Goal: Task Accomplishment & Management: Manage account settings

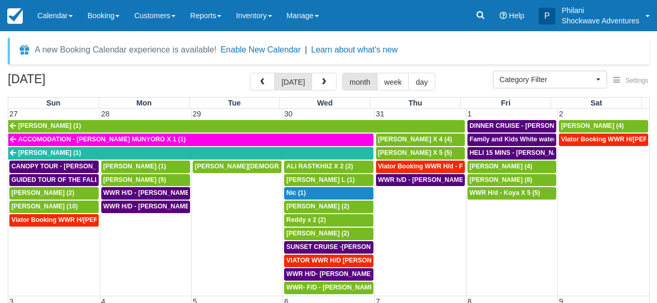
select select
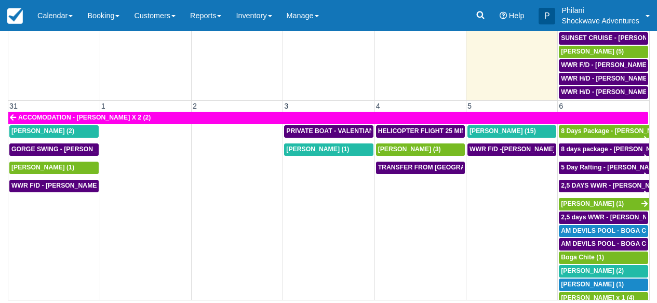
scroll to position [744, 0]
click at [60, 182] on span "WWR F/D - WEIHUA LIU X 1 (1)" at bounding box center [65, 185] width 109 height 7
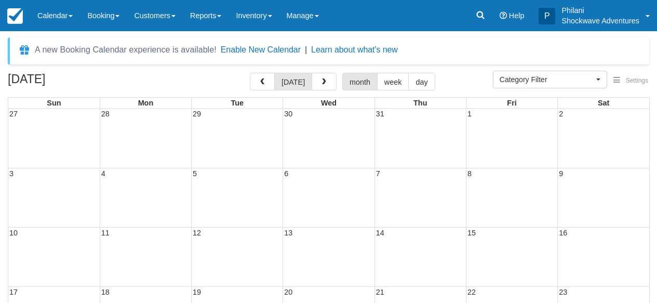
select select
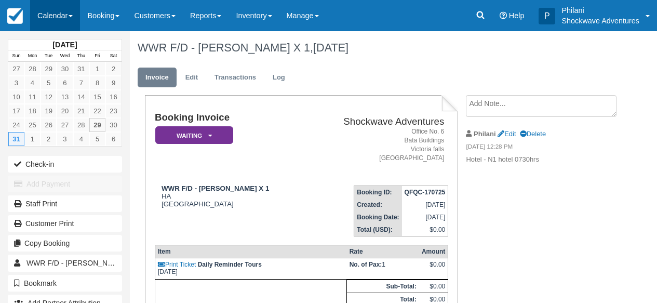
click at [67, 18] on link "Calendar" at bounding box center [55, 15] width 50 height 31
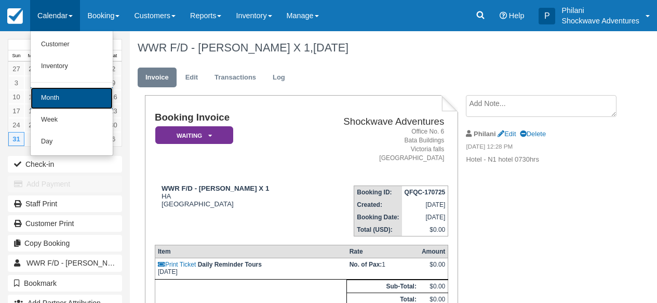
click at [57, 102] on link "Month" at bounding box center [72, 98] width 82 height 22
click at [57, 102] on link "13" at bounding box center [65, 97] width 16 height 14
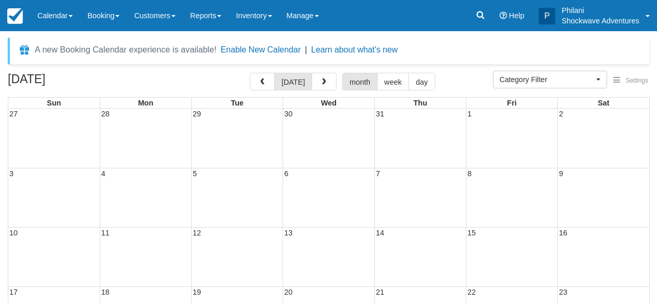
select select
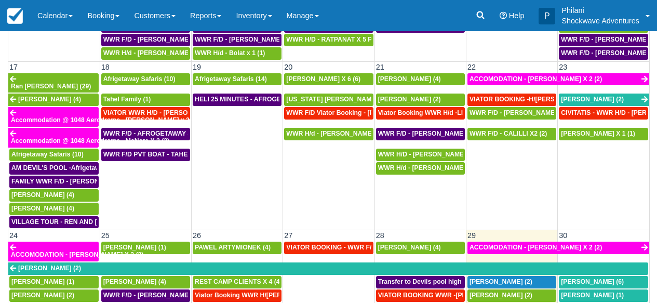
scroll to position [561, 0]
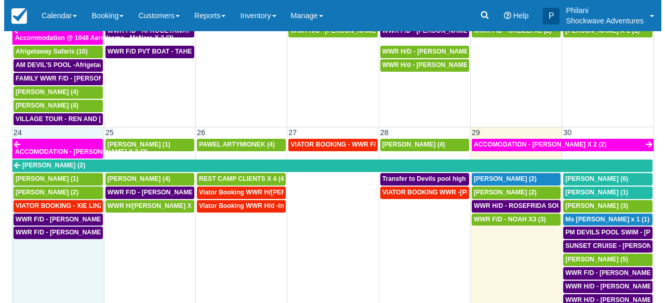
scroll to position [744, 0]
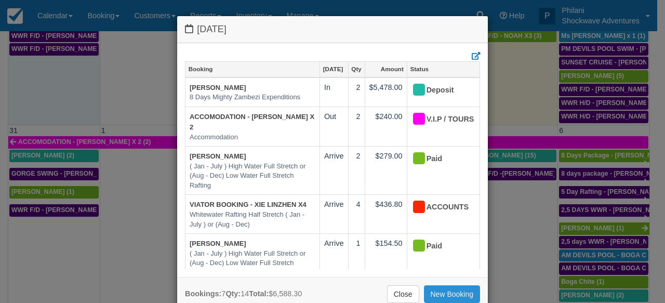
click at [438, 295] on link "New Booking" at bounding box center [452, 294] width 57 height 18
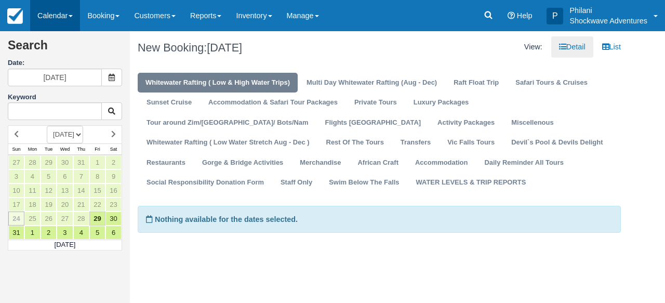
click at [72, 20] on link "Calendar" at bounding box center [55, 15] width 50 height 31
click at [51, 15] on link "Calendar" at bounding box center [55, 15] width 50 height 31
click at [48, 16] on link "Calendar" at bounding box center [55, 15] width 50 height 31
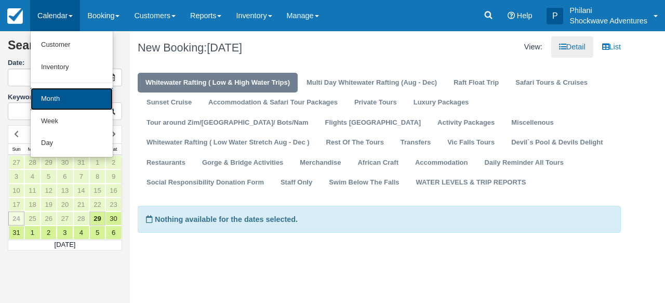
click at [57, 93] on link "Month" at bounding box center [72, 99] width 82 height 22
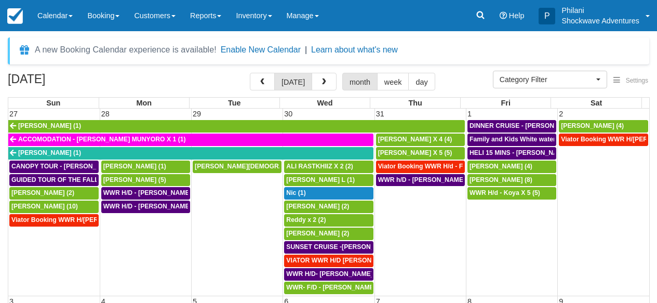
select select
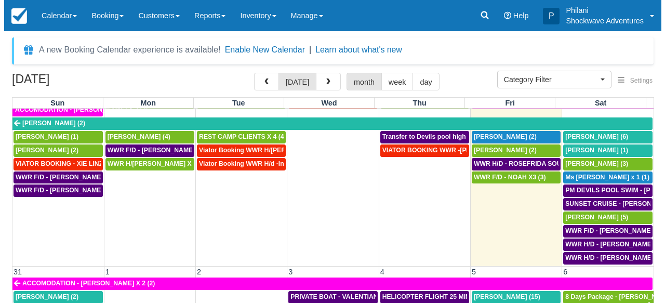
scroll to position [166, 0]
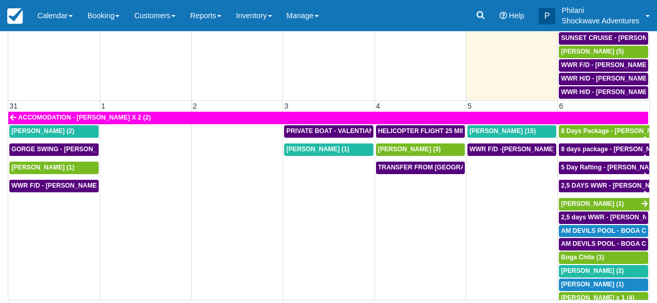
click at [50, 224] on td "WWR F/D - WEIHUA LIU X 1 (1)" at bounding box center [53, 242] width 91 height 126
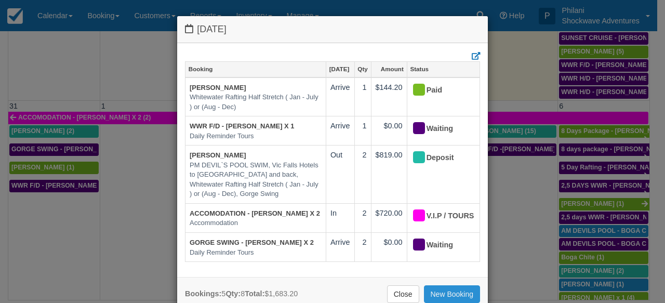
click at [455, 293] on link "New Booking" at bounding box center [452, 294] width 57 height 18
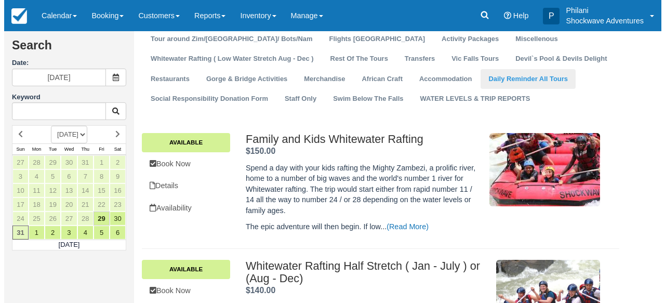
scroll to position [141, 0]
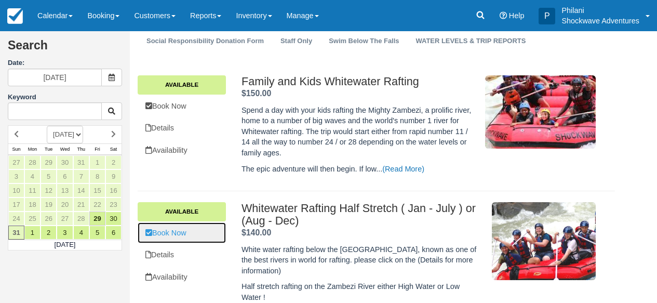
click at [195, 236] on link "Book Now" at bounding box center [182, 232] width 88 height 21
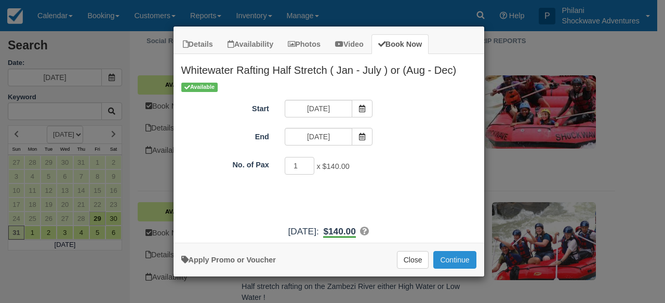
click at [449, 258] on button "Continue" at bounding box center [454, 260] width 43 height 18
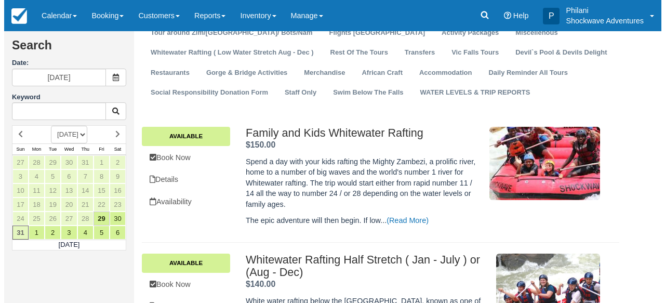
scroll to position [125, 0]
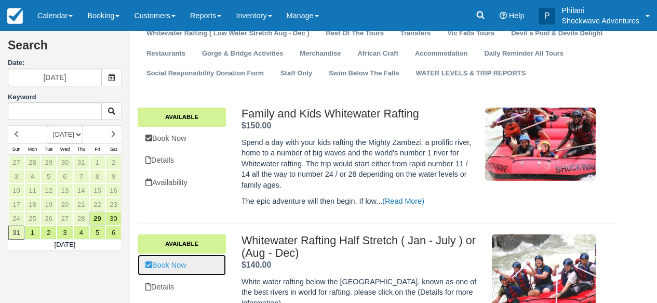
click at [206, 268] on link "Book Now" at bounding box center [182, 264] width 88 height 21
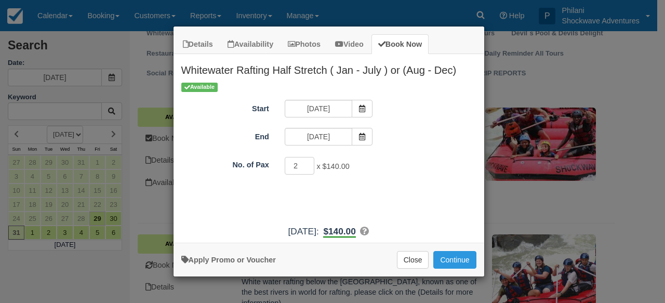
type input "2"
click at [309, 165] on input "2" at bounding box center [300, 166] width 30 height 18
click at [458, 265] on button "Continue" at bounding box center [454, 260] width 43 height 18
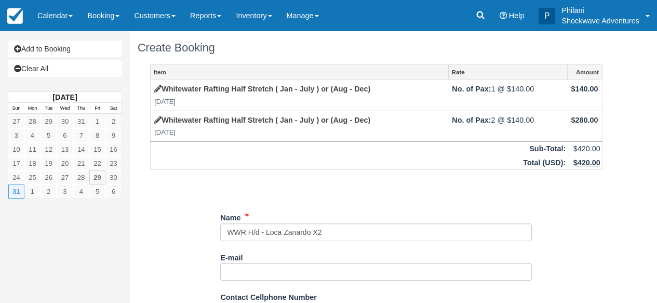
scroll to position [199, 0]
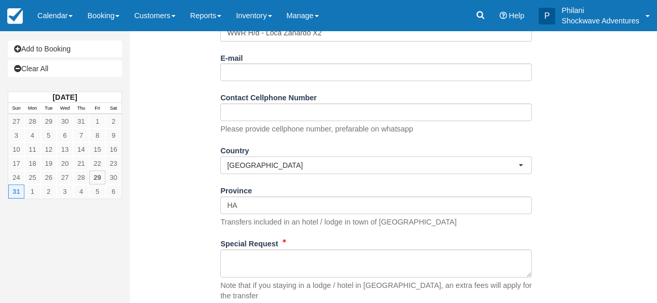
type input "WWR H/d - Loca Zanardo X2"
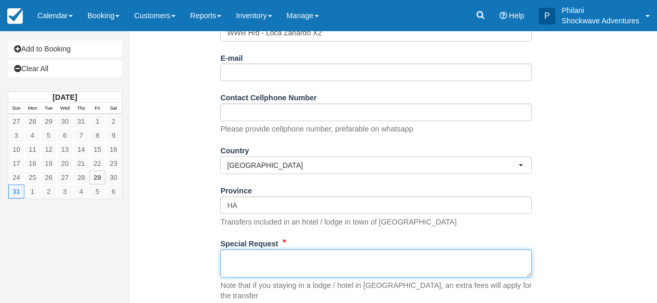
click at [284, 263] on textarea "Special Request" at bounding box center [376, 263] width 312 height 28
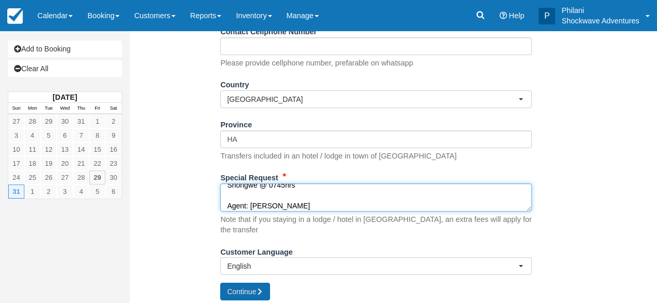
type textarea "Shongwe @ 0745hrs Agent: bernard"
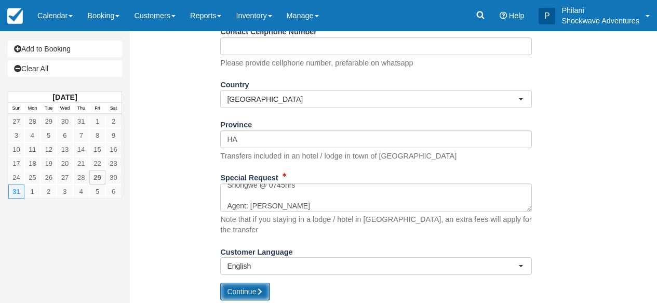
click at [256, 287] on button "Continue" at bounding box center [245, 291] width 50 height 18
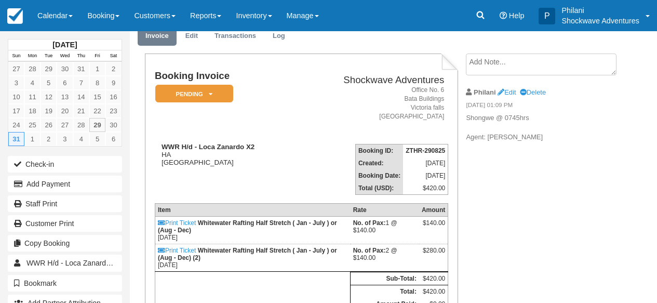
scroll to position [42, 0]
click at [194, 40] on link "Edit" at bounding box center [192, 36] width 28 height 20
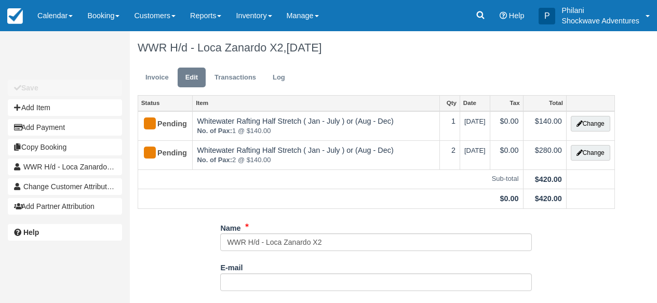
click at [587, 125] on button "Change" at bounding box center [590, 124] width 39 height 16
click at [0, 0] on div at bounding box center [0, 0] width 0 height 0
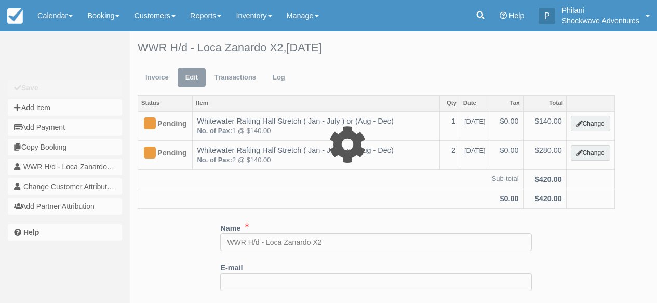
type input "140.00"
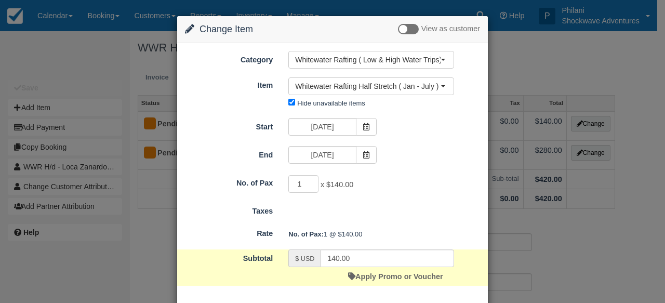
scroll to position [51, 0]
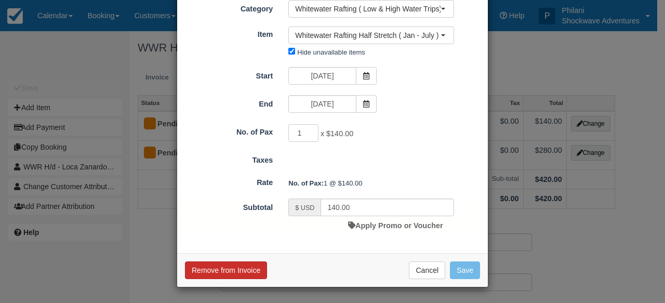
click at [245, 274] on button "Remove from Invoice" at bounding box center [226, 270] width 82 height 18
click at [0, 0] on div at bounding box center [0, 0] width 0 height 0
click at [0, 0] on button "OK" at bounding box center [0, 0] width 0 height 0
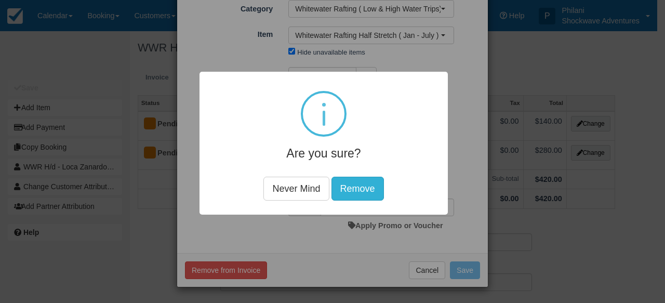
click at [350, 196] on button "Remove" at bounding box center [357, 188] width 52 height 24
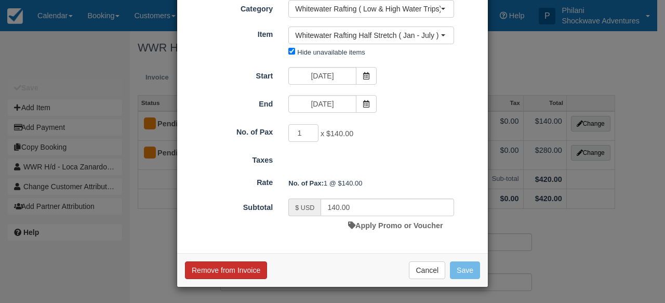
click at [231, 274] on button "Remove from Invoice" at bounding box center [226, 270] width 82 height 18
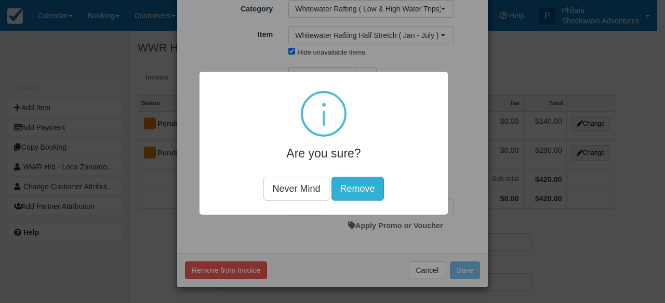
click at [355, 187] on button "Remove" at bounding box center [357, 188] width 52 height 24
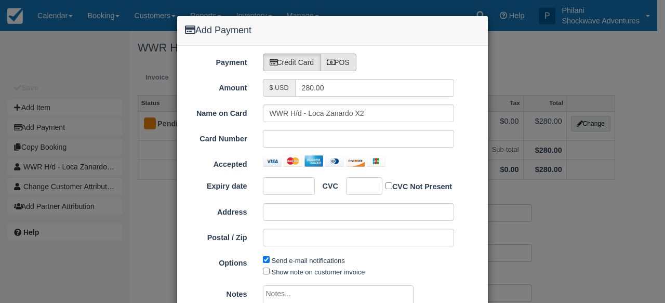
type input "08/29/25"
click at [345, 63] on label "POS" at bounding box center [338, 62] width 36 height 18
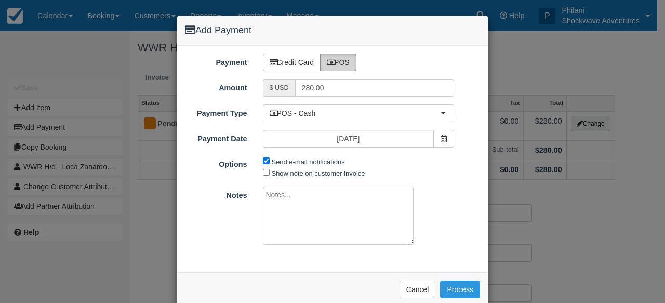
radio input "true"
click at [285, 162] on label "Send e-mail notifications" at bounding box center [308, 162] width 73 height 8
click at [269, 162] on input "Send e-mail notifications" at bounding box center [266, 160] width 7 height 7
checkbox input "false"
click at [283, 174] on label "Show note on customer invoice" at bounding box center [318, 173] width 93 height 8
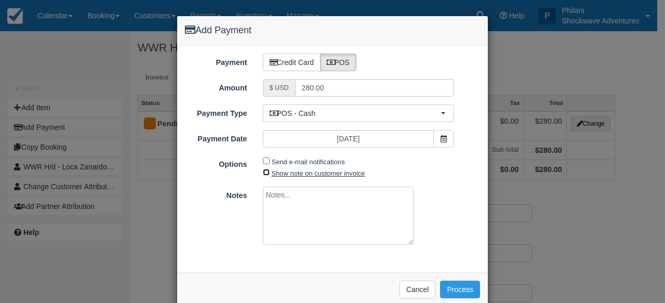
click at [269, 174] on input "Show note on customer invoice" at bounding box center [266, 172] width 7 height 7
click at [280, 173] on label "Show note on customer invoice" at bounding box center [318, 173] width 93 height 8
click at [269, 173] on input "Show note on customer invoice" at bounding box center [266, 172] width 7 height 7
click at [287, 174] on label "Show note on customer invoice" at bounding box center [318, 173] width 93 height 8
click at [269, 174] on input "Show note on customer invoice" at bounding box center [266, 172] width 7 height 7
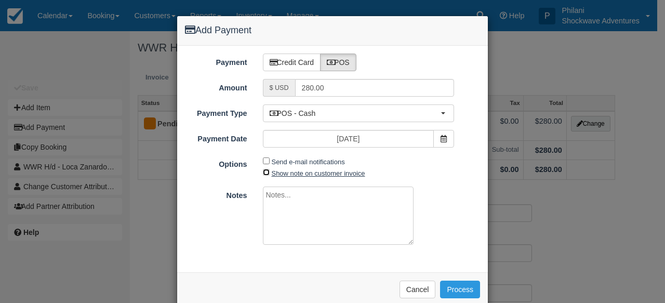
checkbox input "true"
click at [286, 196] on textarea at bounding box center [338, 215] width 151 height 58
type textarea "paid on CBZ"
click at [448, 288] on button "Process" at bounding box center [460, 289] width 40 height 18
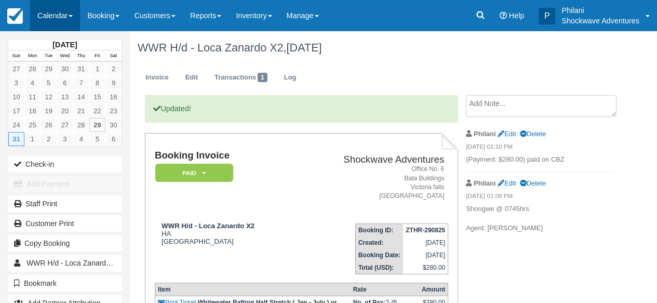
click at [69, 19] on link "Calendar" at bounding box center [55, 15] width 50 height 31
click at [70, 21] on link "Calendar" at bounding box center [55, 15] width 50 height 31
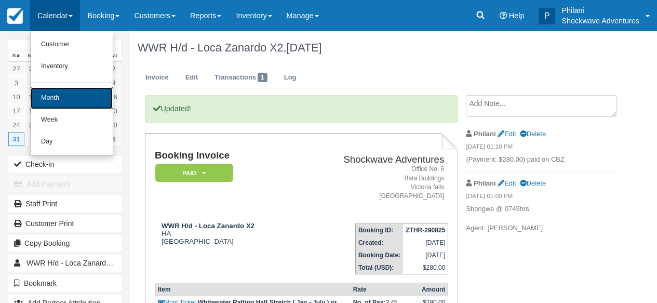
click at [62, 99] on link "Month" at bounding box center [72, 98] width 82 height 22
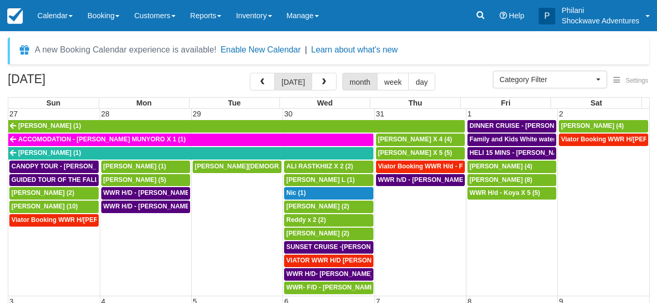
select select
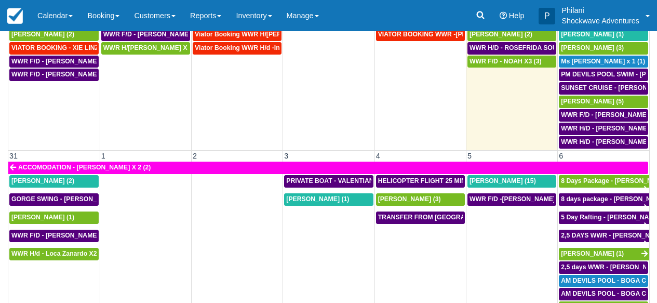
scroll to position [116, 0]
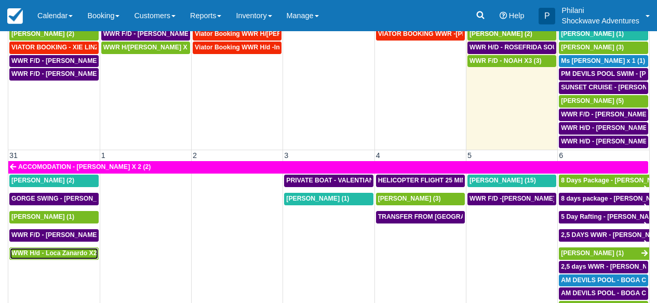
click at [84, 249] on span "WWR H/d - Loca Zanardo X2 (2)" at bounding box center [58, 252] width 95 height 7
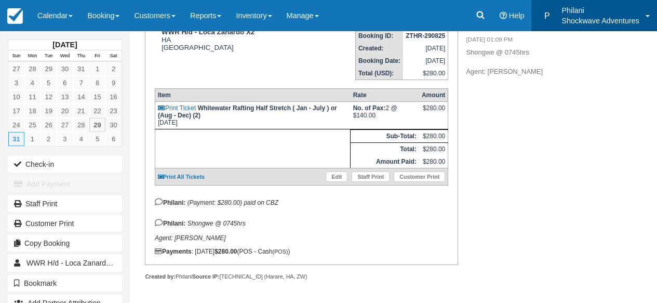
scroll to position [170, 0]
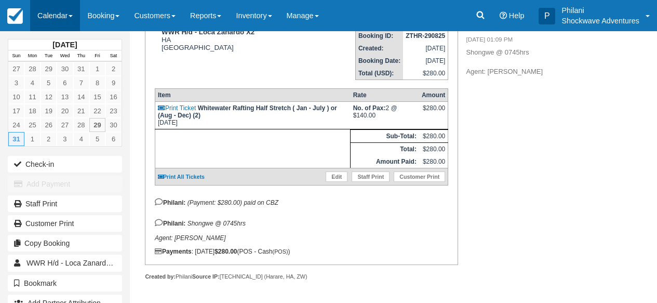
click at [59, 21] on link "Calendar" at bounding box center [55, 15] width 50 height 31
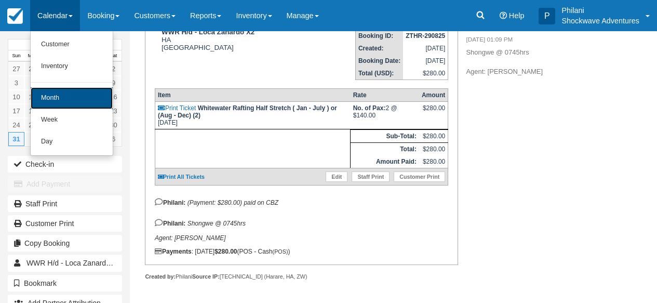
click at [76, 101] on link "Month" at bounding box center [72, 98] width 82 height 22
click at [76, 101] on link "14" at bounding box center [81, 97] width 16 height 14
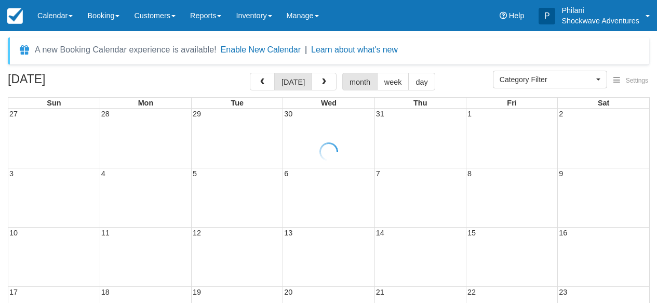
select select
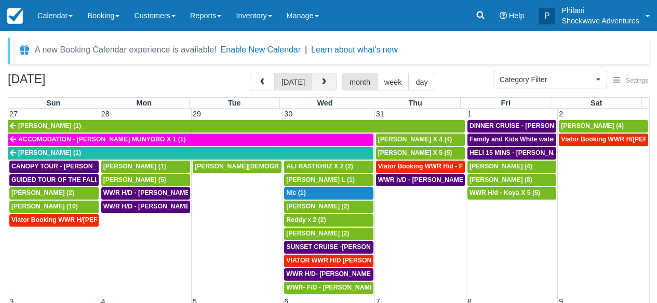
click at [321, 79] on span "button" at bounding box center [323, 81] width 7 height 7
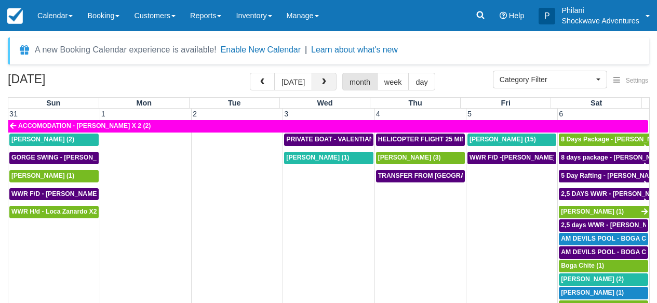
click at [326, 84] on span "button" at bounding box center [323, 81] width 7 height 7
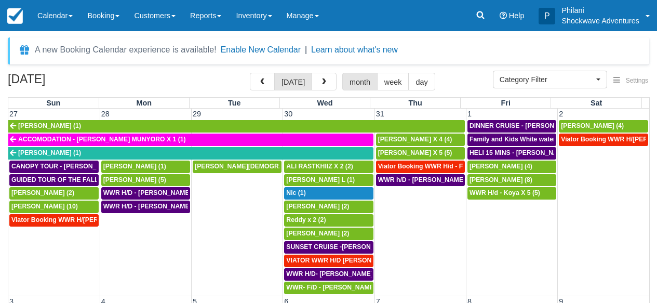
select select
click at [328, 88] on button "button" at bounding box center [324, 82] width 25 height 18
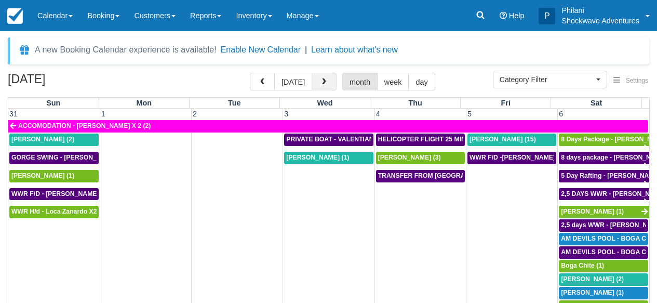
click at [316, 79] on button "button" at bounding box center [324, 82] width 25 height 18
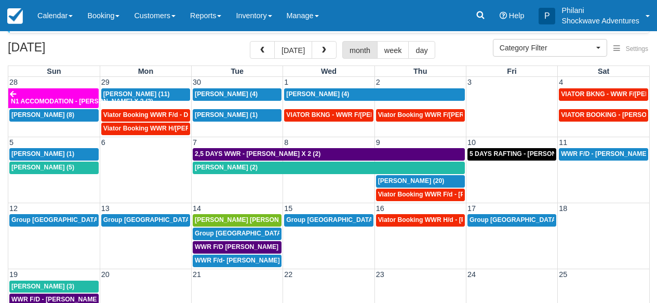
scroll to position [33, 0]
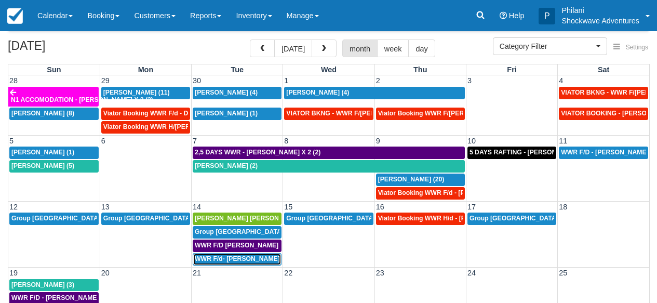
click at [254, 261] on span "WWR F/d- [PERSON_NAME] Group X 30 (30)" at bounding box center [262, 258] width 134 height 7
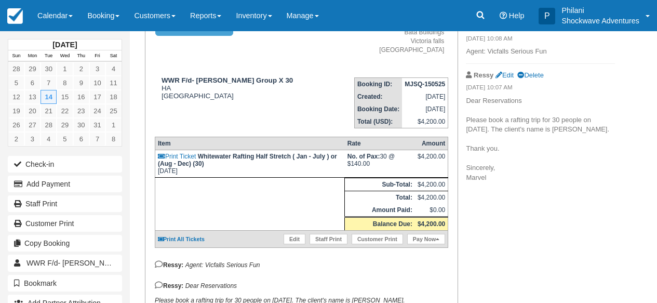
scroll to position [91, 0]
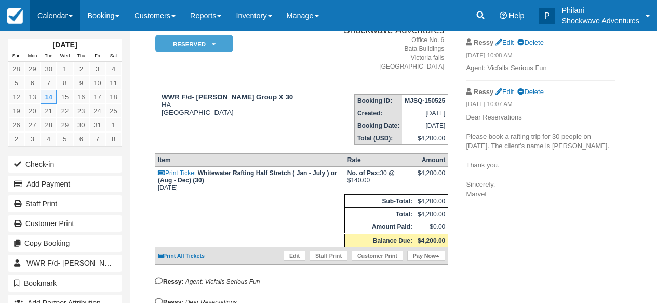
click at [61, 21] on link "Calendar" at bounding box center [55, 15] width 50 height 31
click at [53, 20] on link "Calendar" at bounding box center [55, 15] width 50 height 31
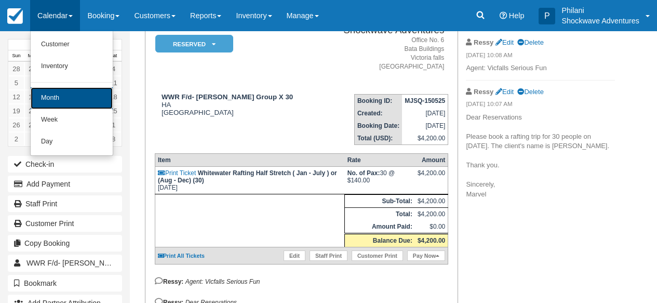
click at [70, 96] on link "Month" at bounding box center [72, 98] width 82 height 22
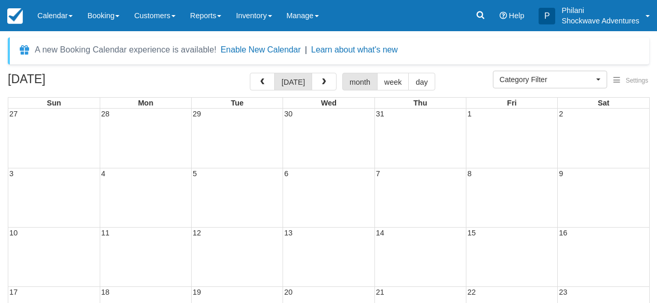
select select
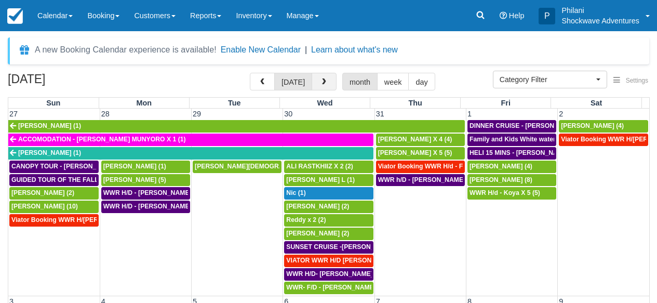
click at [330, 86] on button "button" at bounding box center [324, 82] width 25 height 18
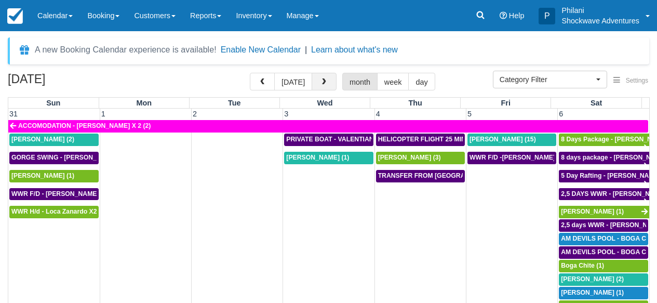
click at [327, 86] on span "button" at bounding box center [323, 81] width 7 height 7
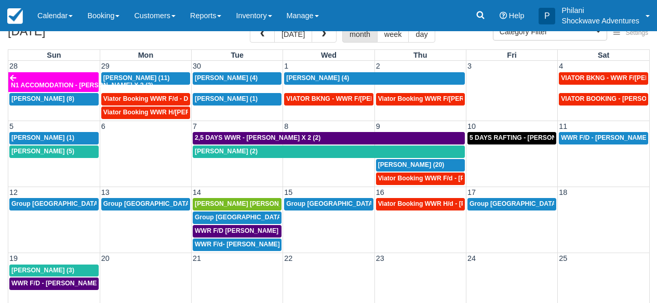
scroll to position [66, 0]
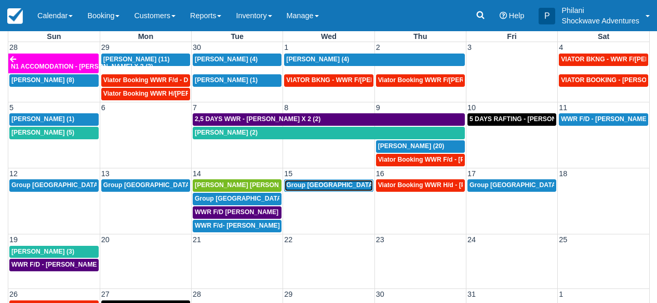
click at [320, 187] on span "Group usa (54)" at bounding box center [337, 184] width 102 height 7
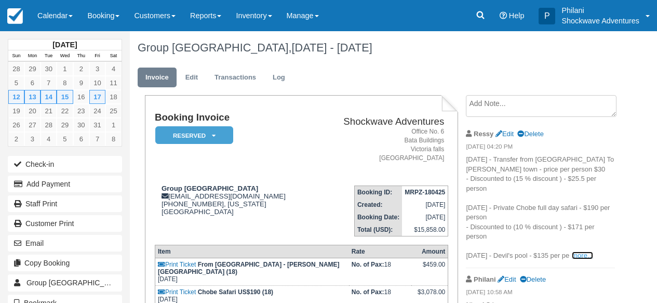
click at [586, 256] on link "more..." at bounding box center [582, 255] width 21 height 8
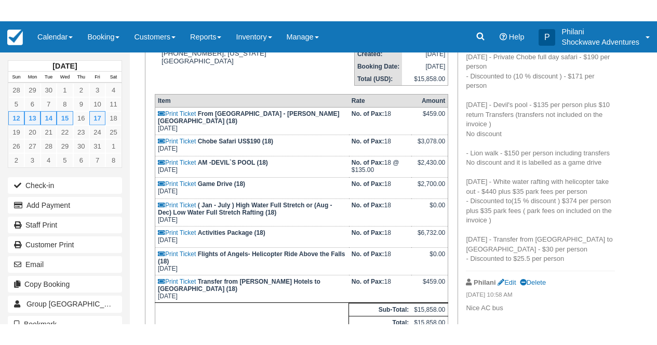
scroll to position [174, 0]
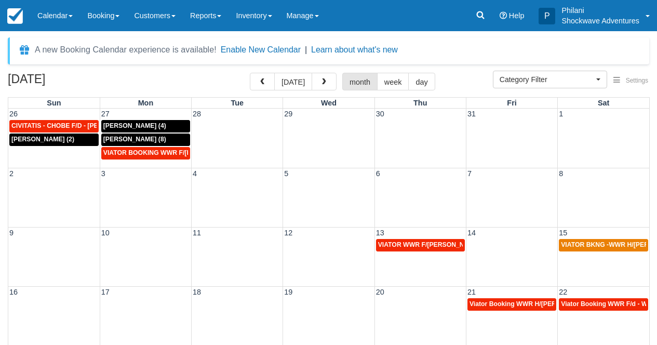
select select
click at [64, 16] on link "Calendar" at bounding box center [55, 15] width 50 height 31
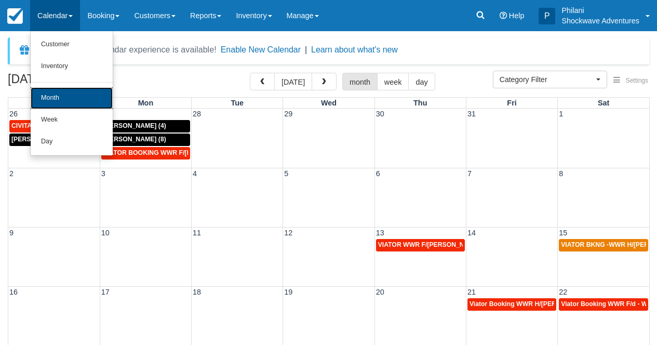
click at [70, 99] on link "Month" at bounding box center [72, 98] width 82 height 22
click at [71, 97] on table "Sun Mon Tue Wed Thu Fri Sat 26 27 28 29 30 31 1 CIVITATIS - CHOBE F/D - Thiago …" at bounding box center [329, 281] width 642 height 369
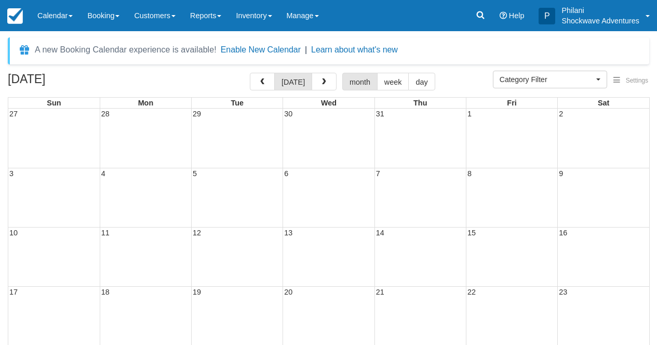
select select
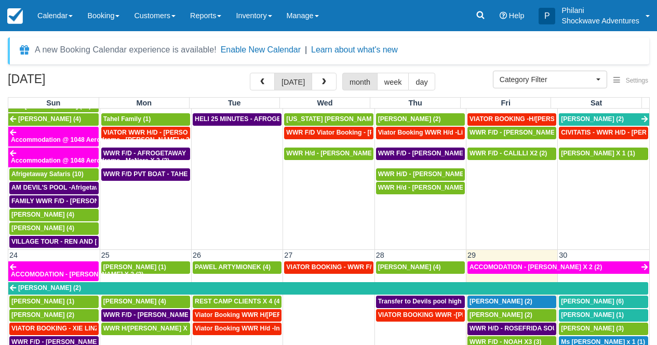
scroll to position [692, 0]
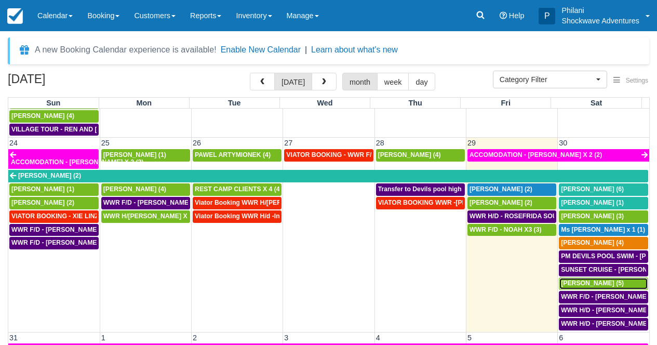
click at [591, 279] on span "Surina Basdeo (5)" at bounding box center [592, 282] width 63 height 7
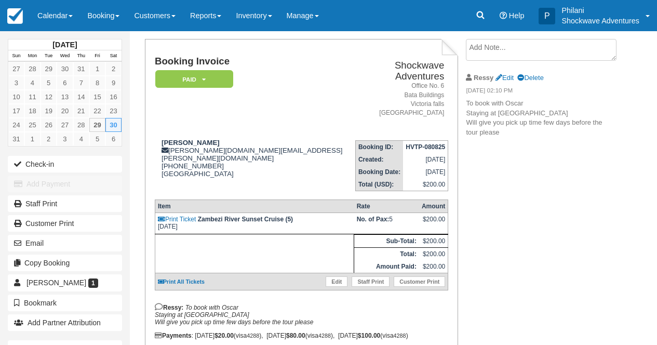
scroll to position [58, 0]
